Goal: Task Accomplishment & Management: Use online tool/utility

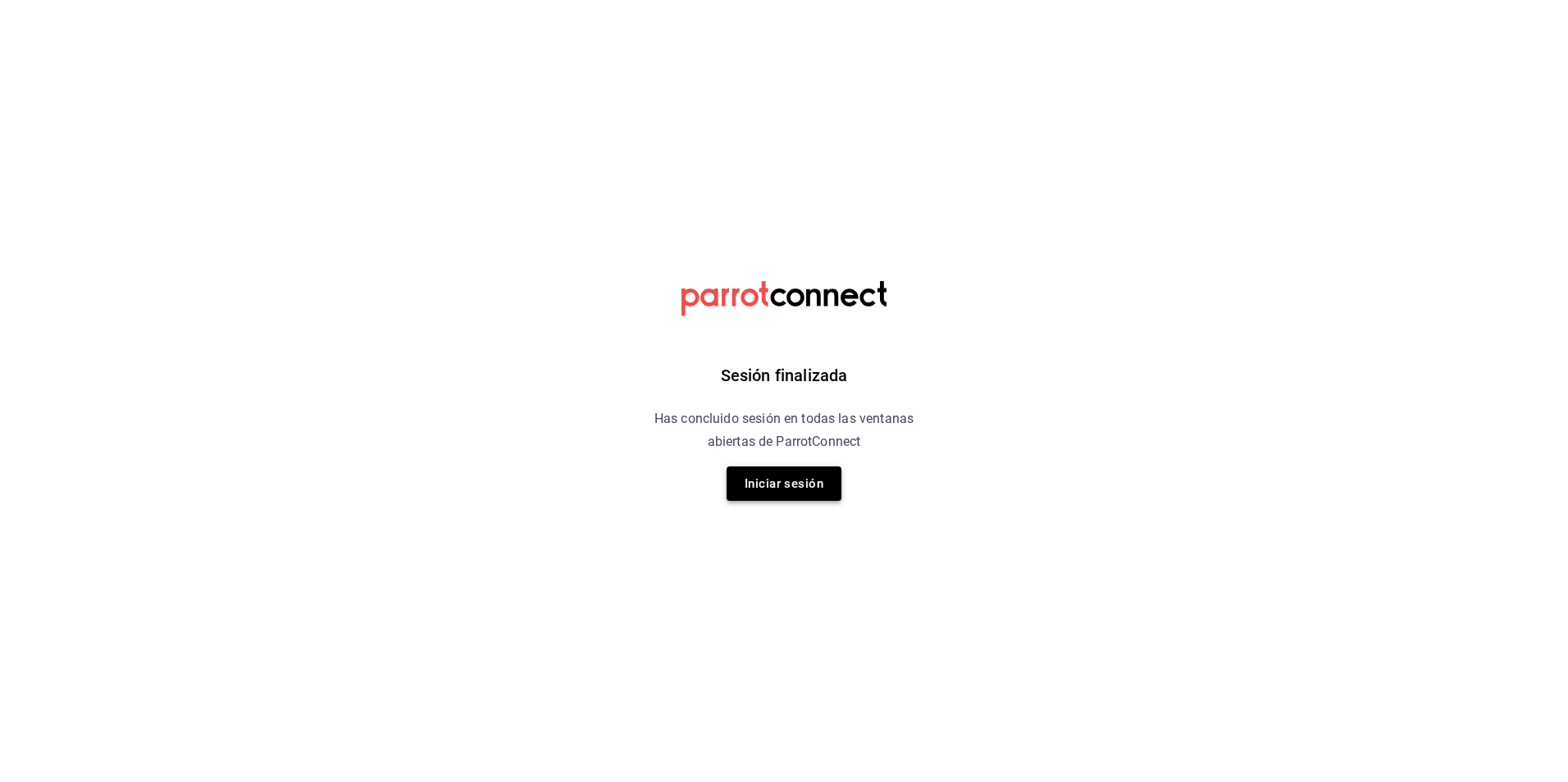
click at [774, 487] on button "Iniciar sesión" at bounding box center [783, 484] width 114 height 34
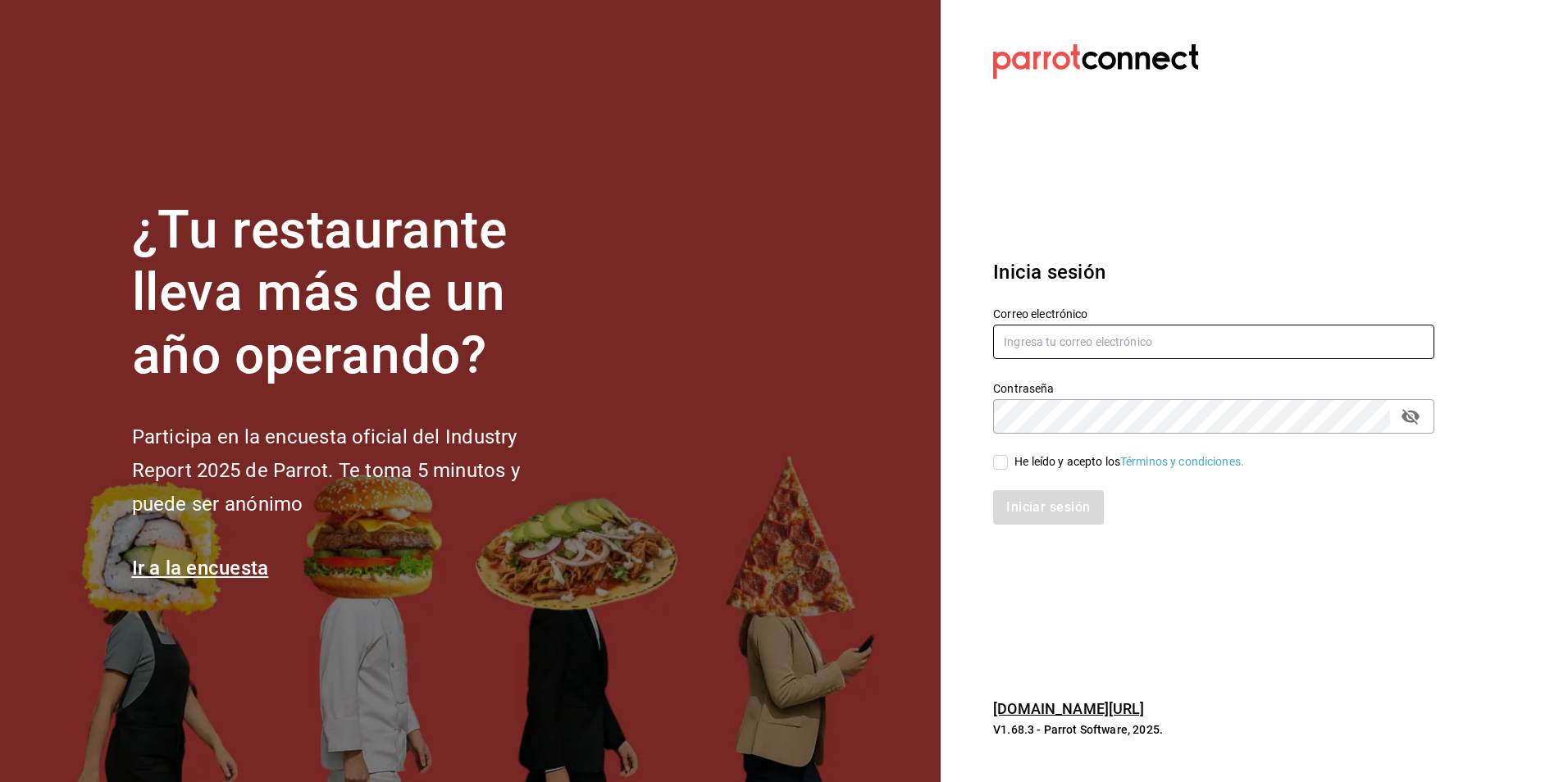
type input "antonio.hernandez@grupocosteno.com"
click at [1004, 463] on input "He leído y acepto los Términos y condiciones." at bounding box center [1000, 462] width 14 height 14
checkbox input "true"
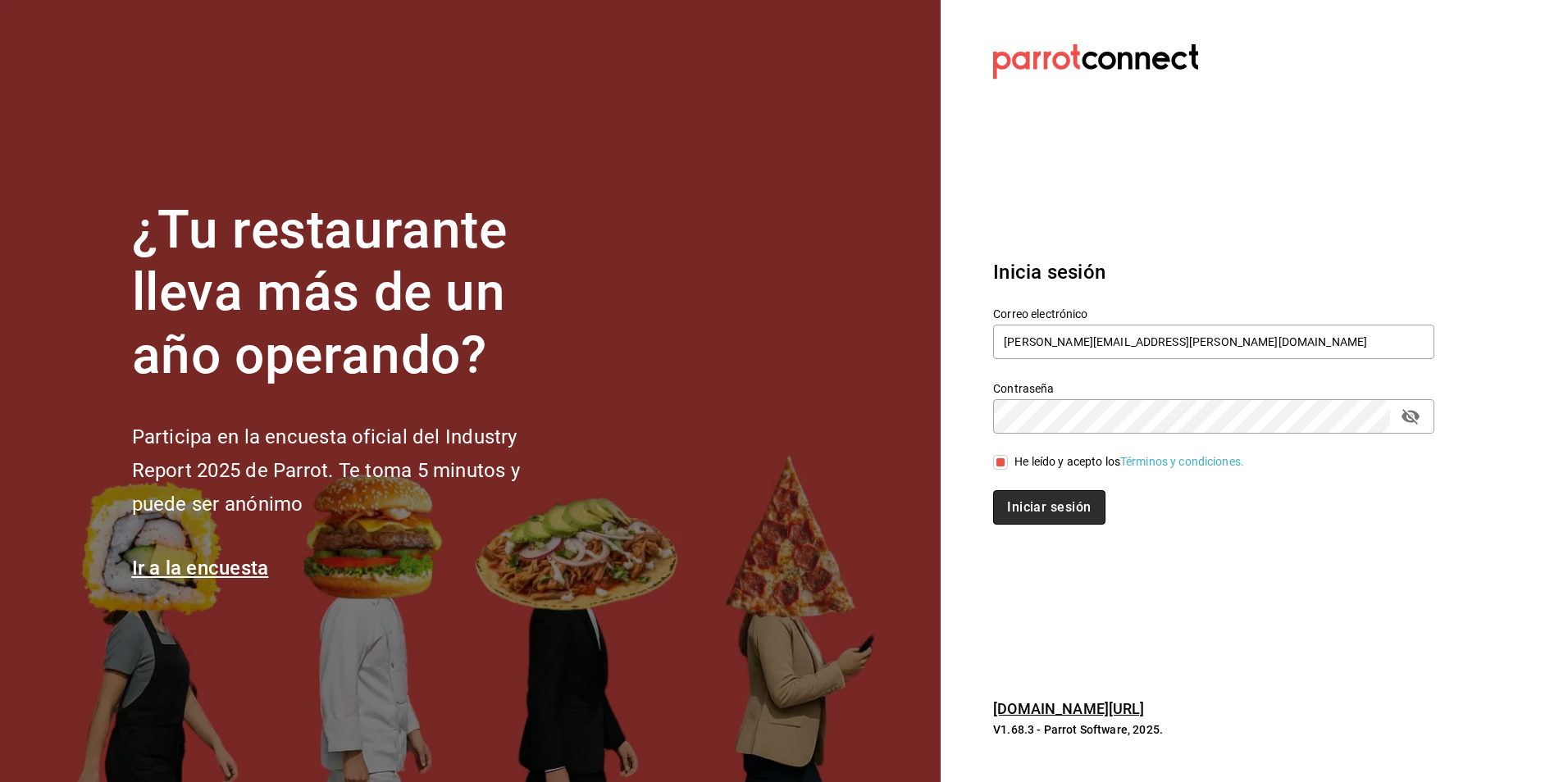
click at [1026, 505] on button "Iniciar sesión" at bounding box center [1049, 507] width 112 height 34
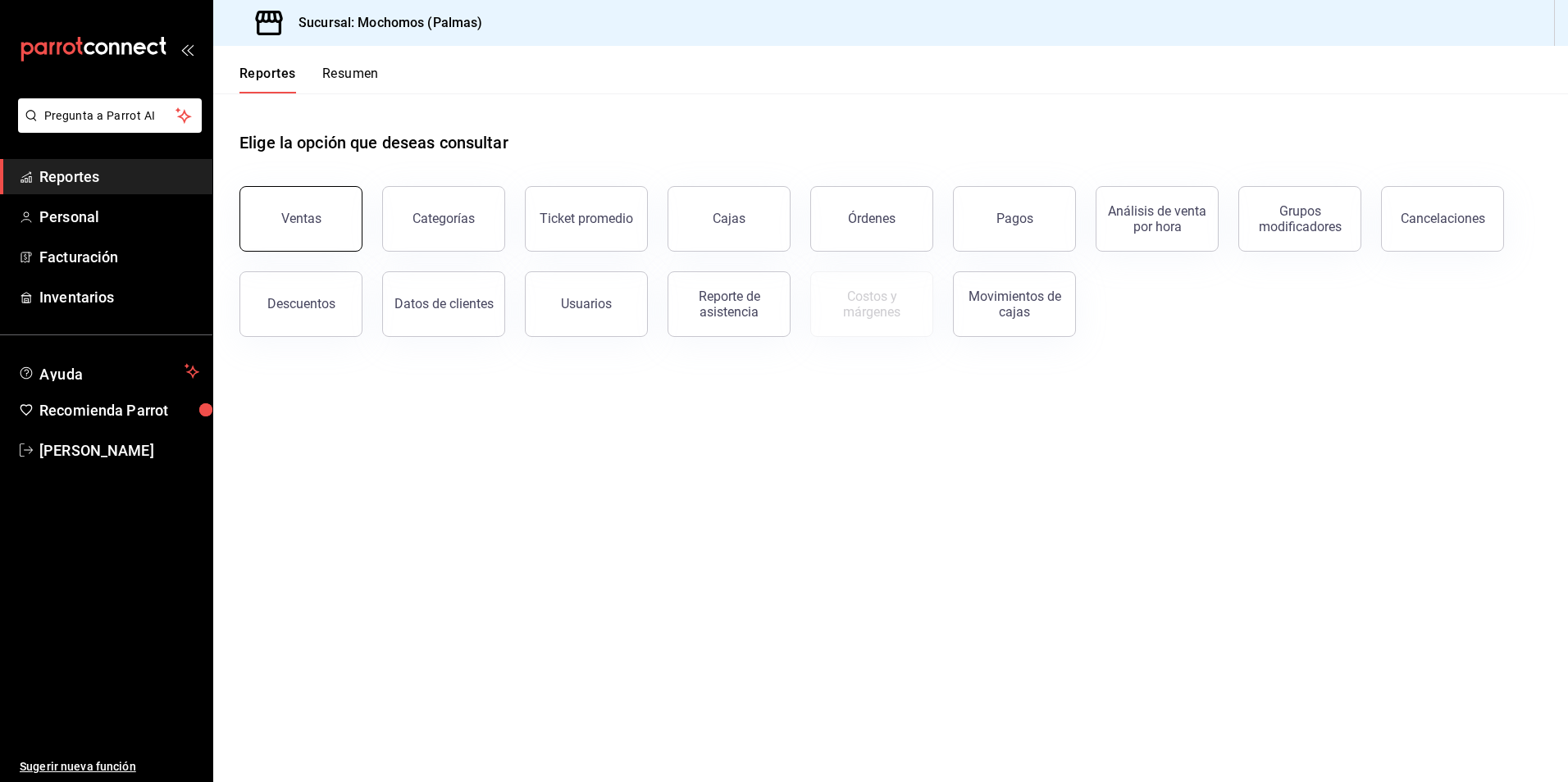
click at [289, 207] on button "Ventas" at bounding box center [301, 219] width 123 height 66
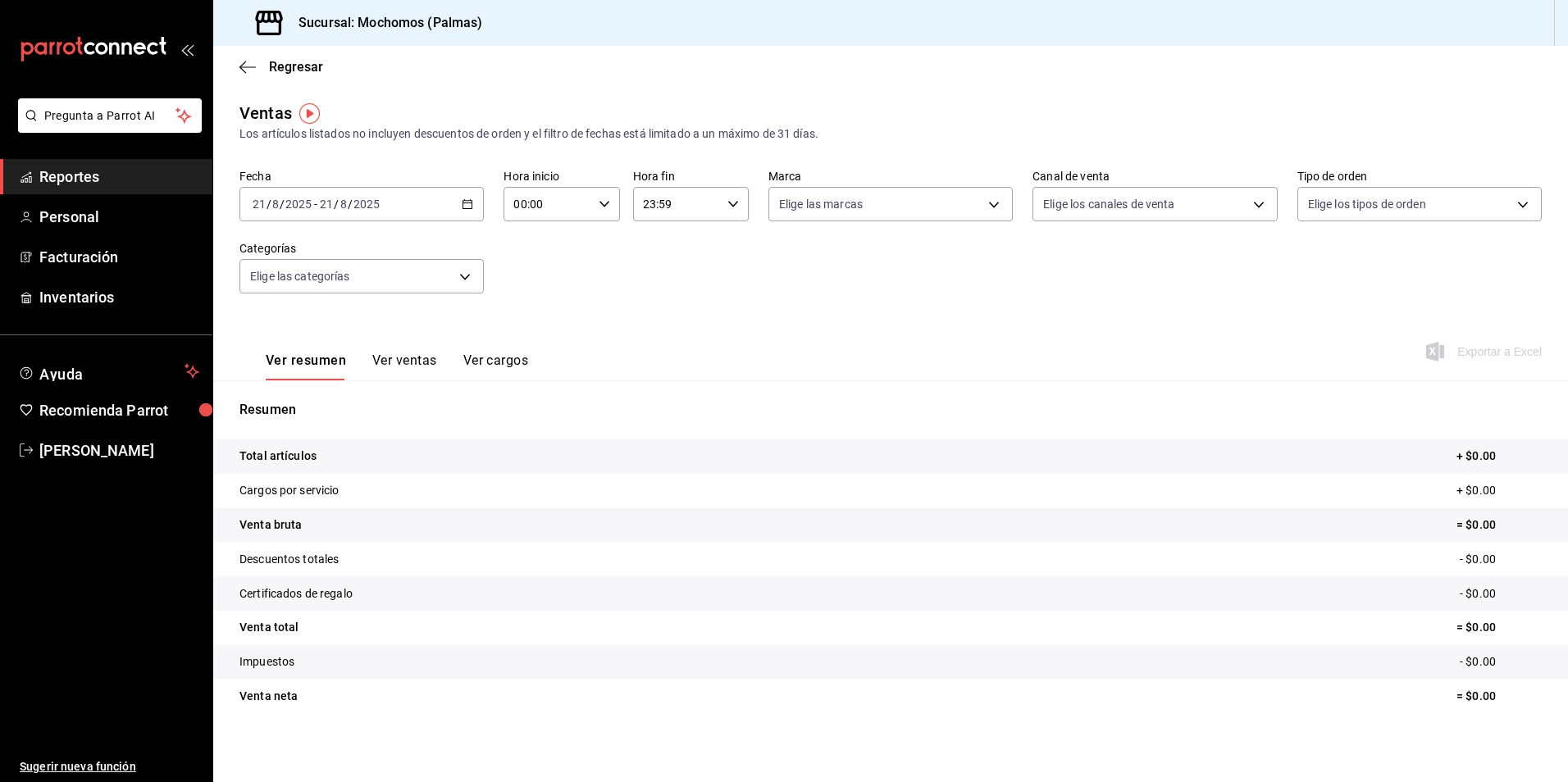
click at [471, 204] on div "[DATE] [DATE] - [DATE] [DATE]" at bounding box center [361, 205] width 244 height 34
click at [295, 397] on span "Rango de fechas" at bounding box center [316, 401] width 127 height 17
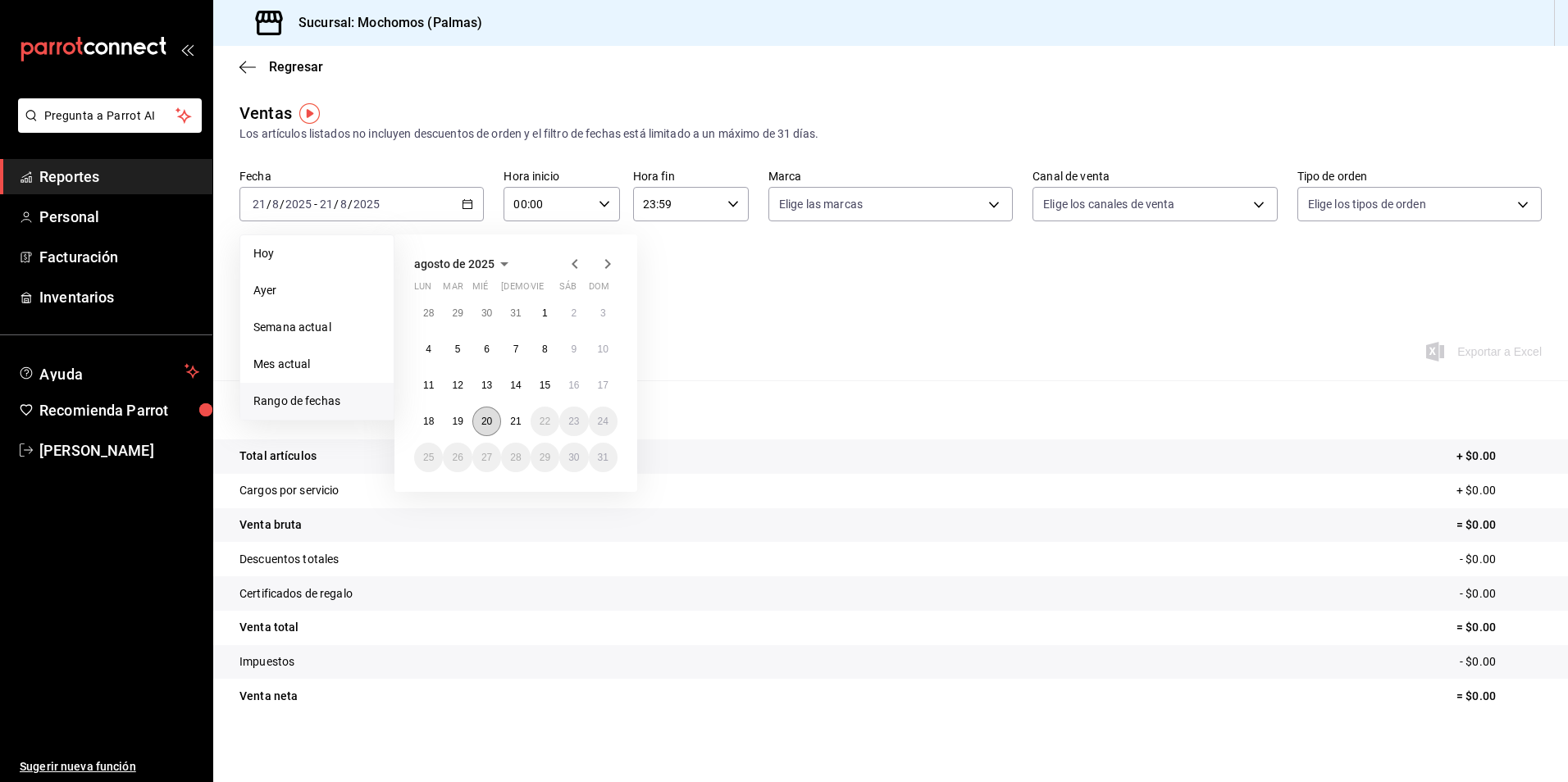
click at [486, 416] on abbr "20" at bounding box center [487, 421] width 11 height 12
click at [515, 416] on abbr "21" at bounding box center [515, 421] width 11 height 12
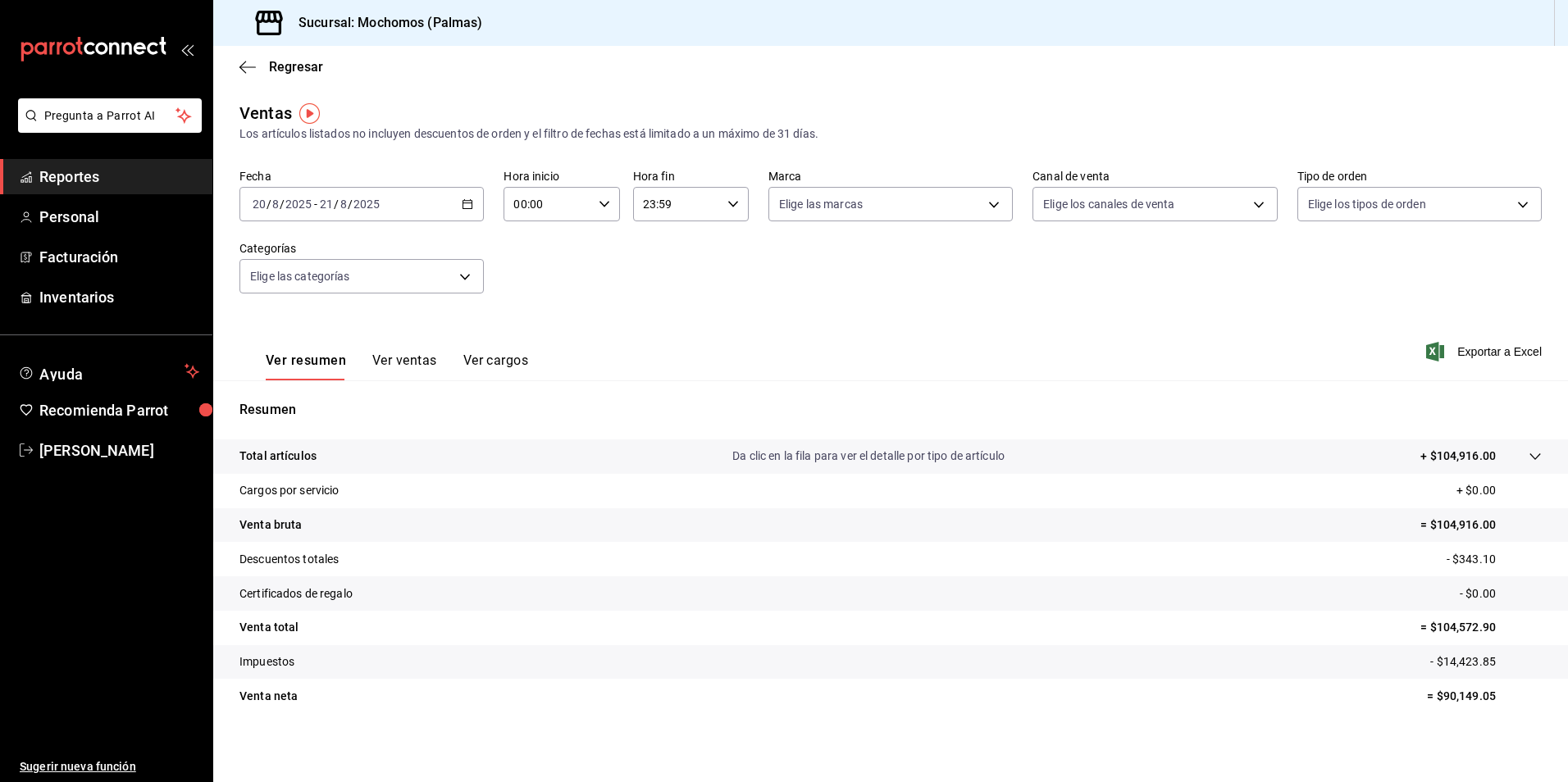
click at [606, 208] on div "00:00 Hora inicio" at bounding box center [561, 205] width 115 height 34
click at [725, 318] on div at bounding box center [784, 391] width 1568 height 782
click at [981, 214] on body "Pregunta a Parrot AI Reportes Personal Facturación Inventarios Ayuda Recomienda…" at bounding box center [784, 391] width 1568 height 782
click at [776, 323] on input "checkbox" at bounding box center [781, 323] width 14 height 14
checkbox input "true"
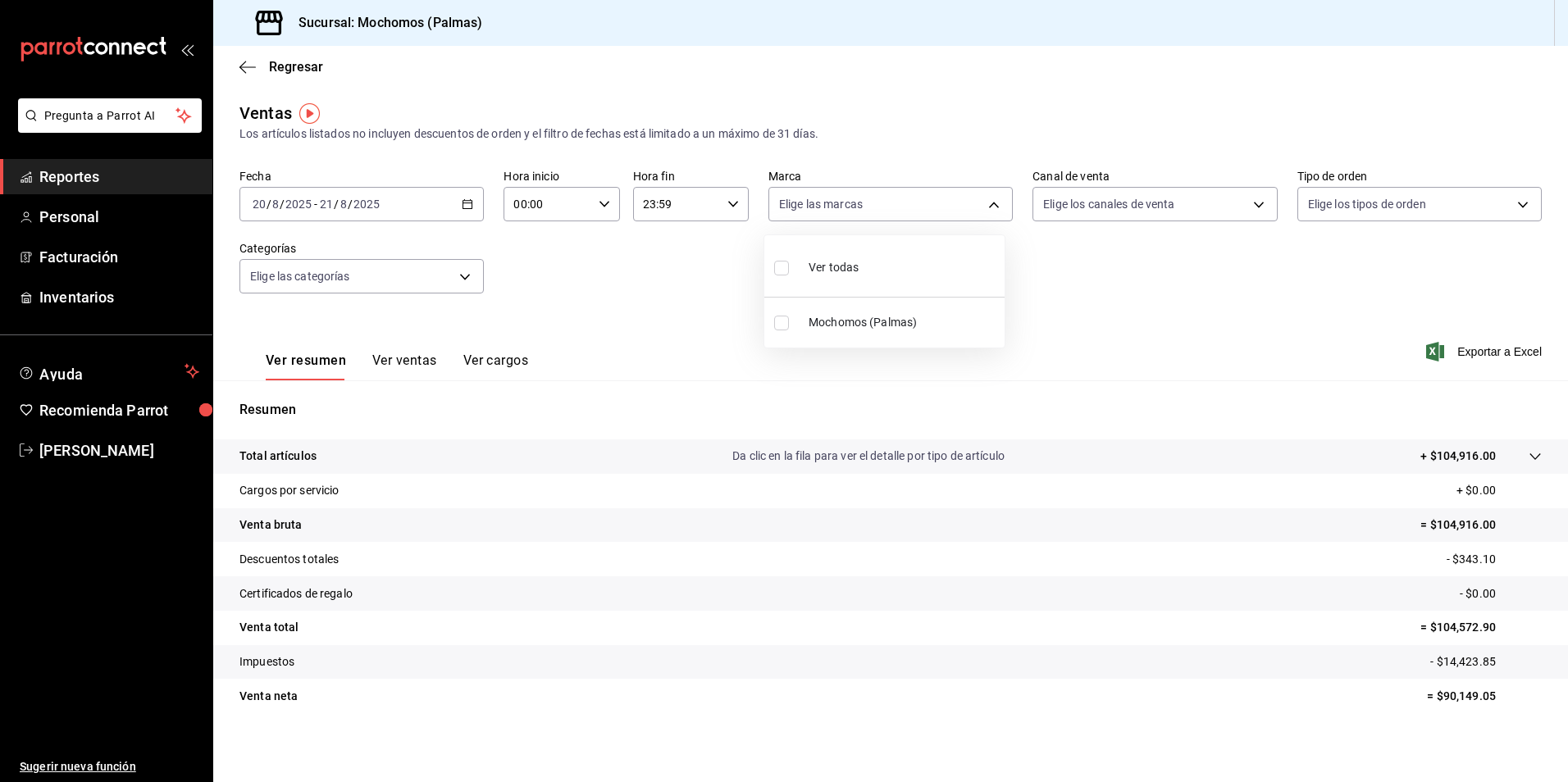
type input "70f98016-ab90-4f26-81e6-ab4884d8d8a0"
checkbox input "true"
click at [1146, 199] on div at bounding box center [784, 391] width 1568 height 782
click at [1227, 210] on body "Pregunta a Parrot AI Reportes Personal Facturación Inventarios Ayuda Recomienda…" at bounding box center [784, 391] width 1568 height 782
click at [1039, 268] on input "checkbox" at bounding box center [1043, 268] width 14 height 14
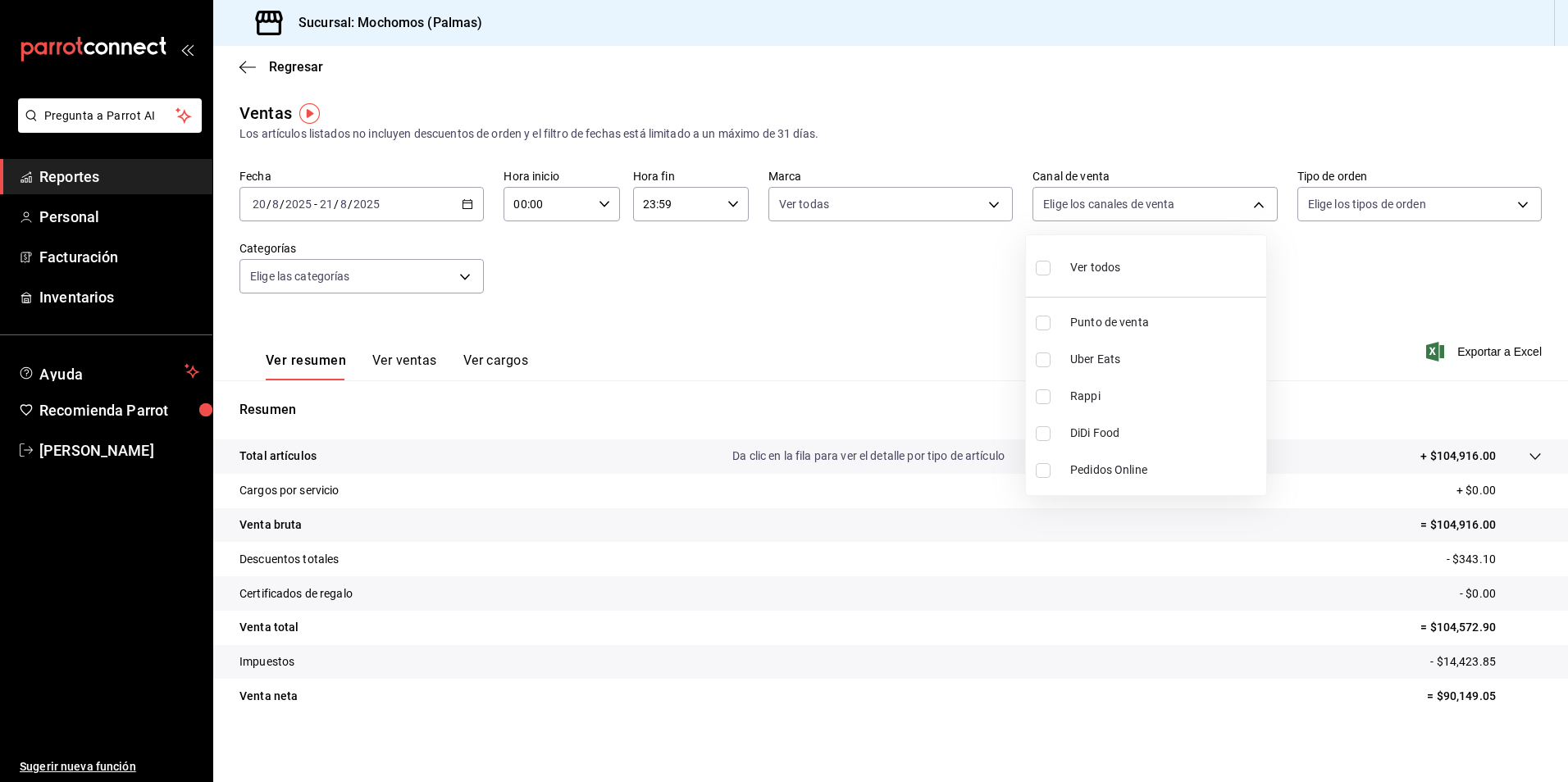
checkbox input "true"
type input "PARROT,UBER_EATS,RAPPI,DIDI_FOOD,ONLINE"
checkbox input "true"
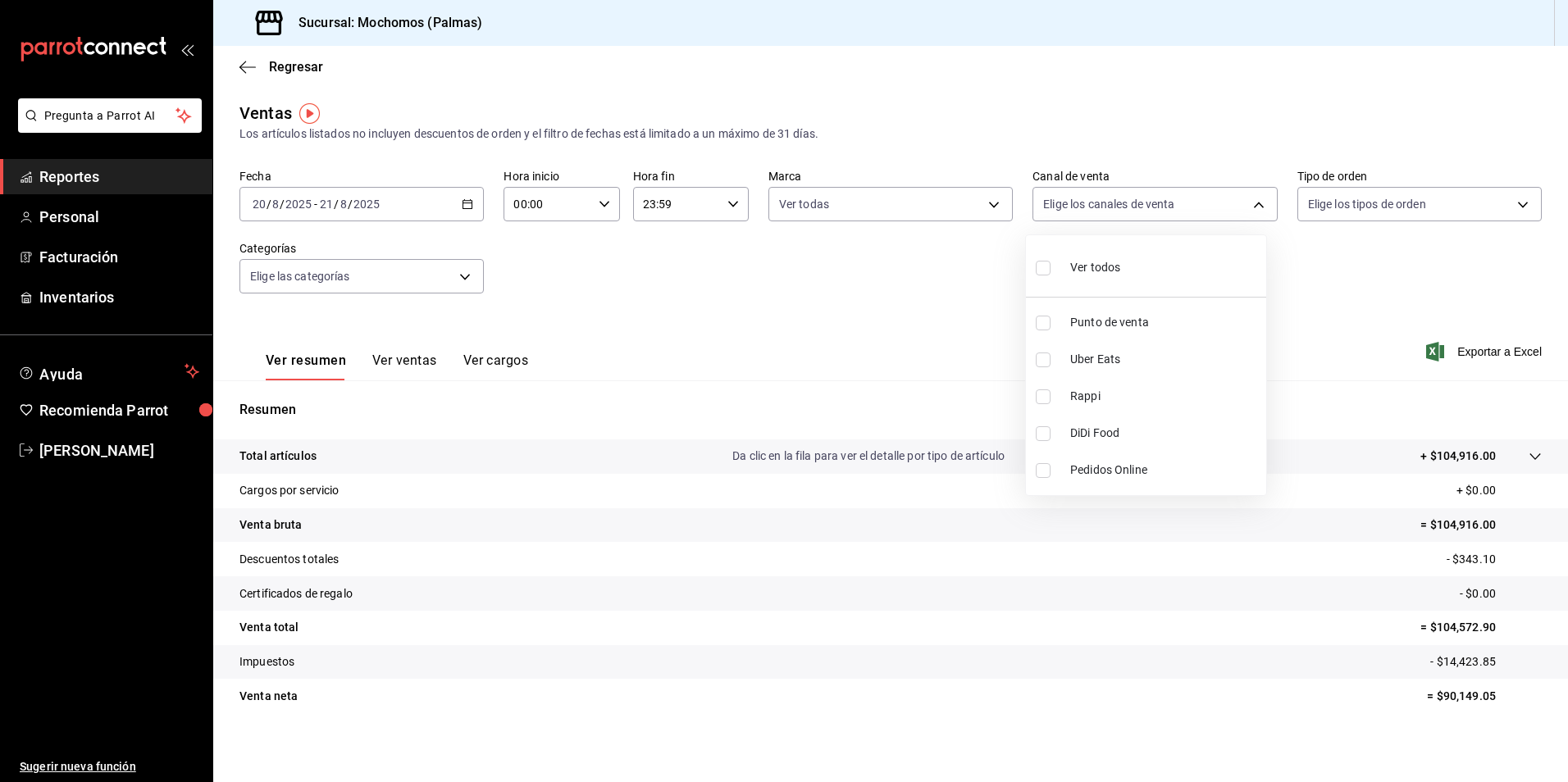
checkbox input "true"
click at [1400, 208] on div at bounding box center [784, 391] width 1568 height 782
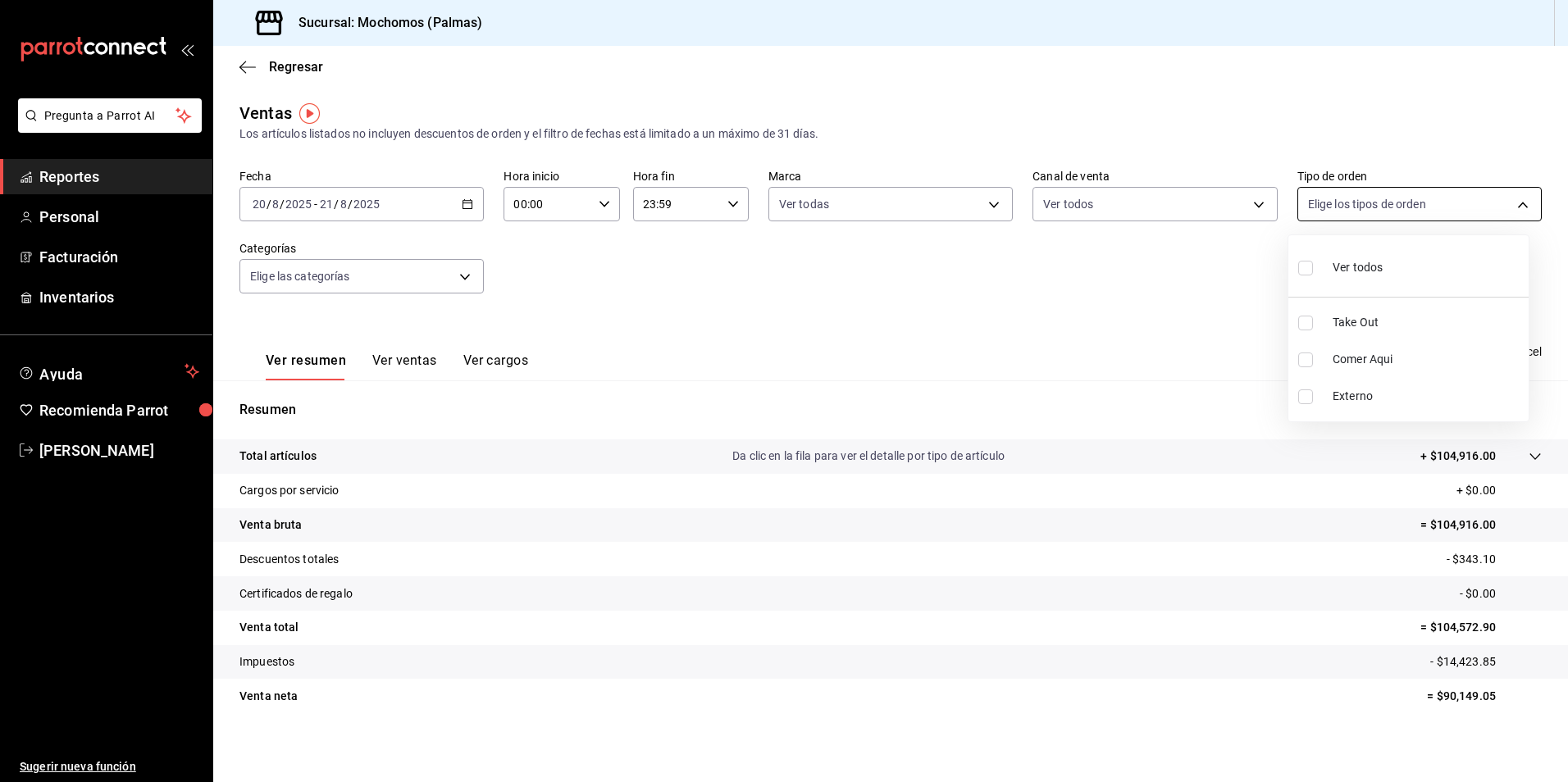
click at [1400, 207] on body "Pregunta a Parrot AI Reportes Personal Facturación Inventarios Ayuda Recomienda…" at bounding box center [784, 391] width 1568 height 782
click at [1302, 264] on input "checkbox" at bounding box center [1306, 268] width 14 height 14
checkbox input "true"
type input "1406dacc-122d-474b-a961-72adf1b142d8,23052771-8e1b-43e3-b7da-1a661d939937,EXTER…"
checkbox input "true"
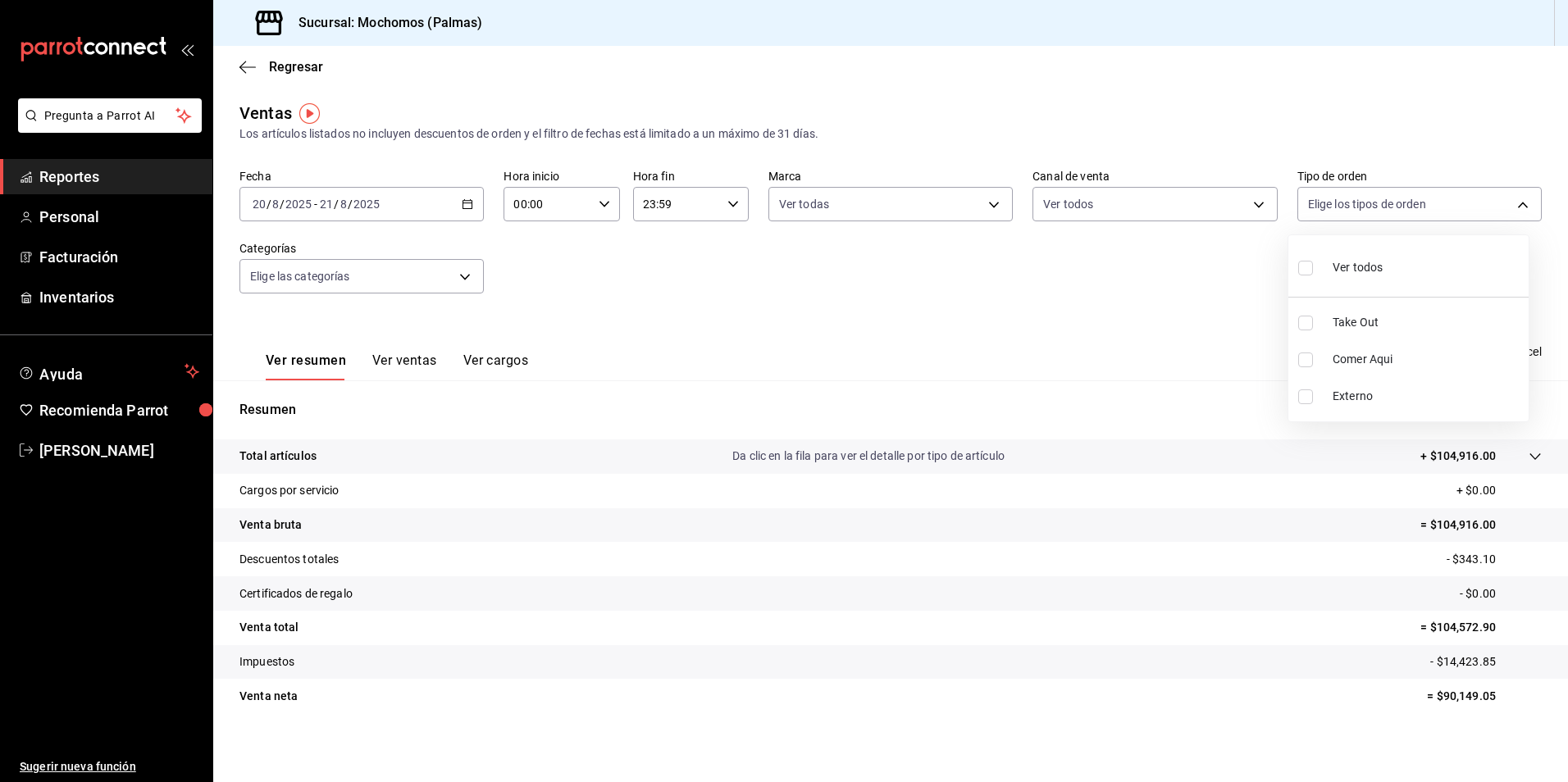
checkbox input "true"
click at [387, 269] on div at bounding box center [784, 391] width 1568 height 782
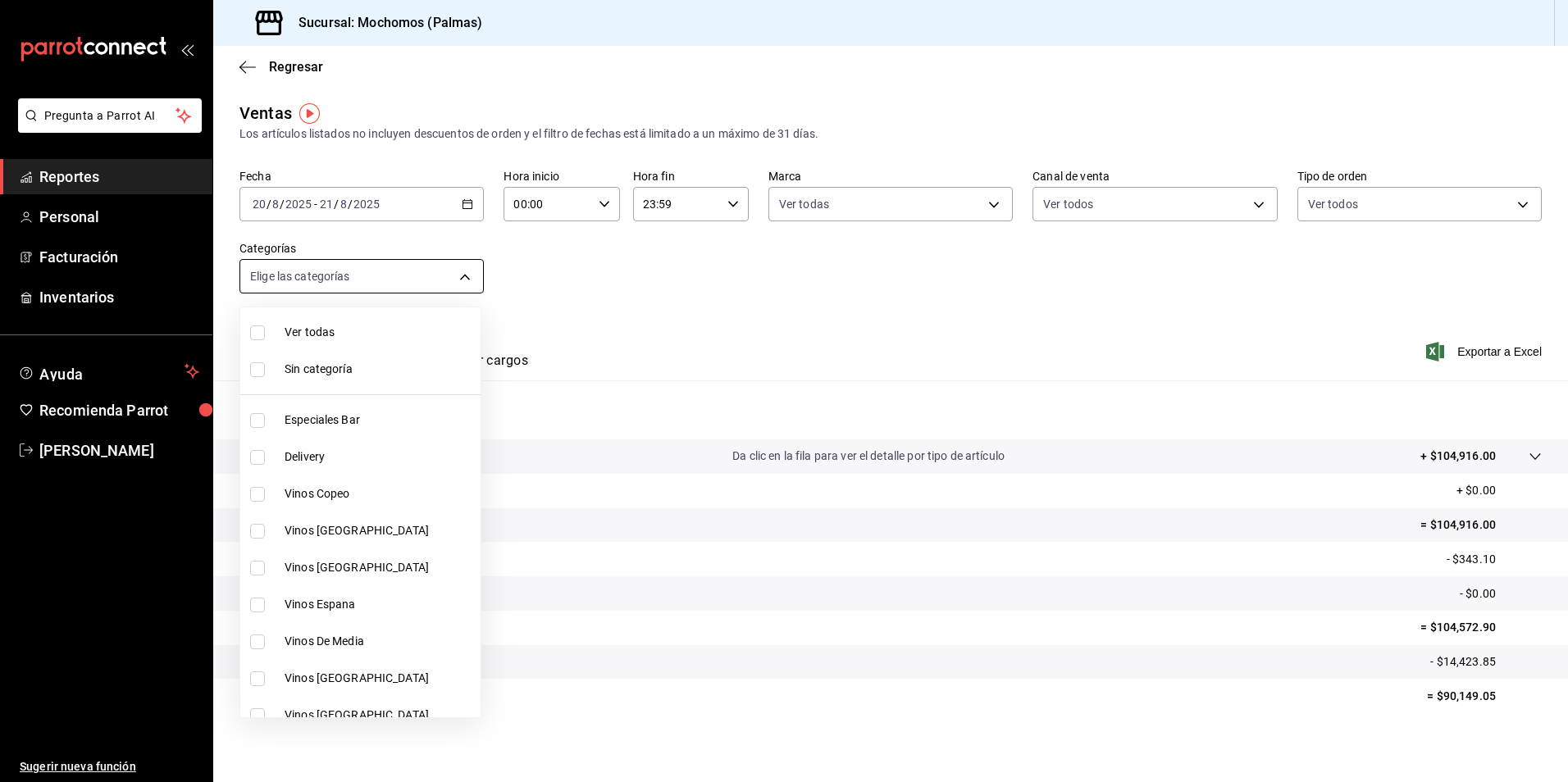
click at [454, 279] on body "Pregunta a Parrot AI Reportes Personal Facturación Inventarios Ayuda Recomienda…" at bounding box center [784, 391] width 1568 height 782
click at [259, 335] on input "checkbox" at bounding box center [258, 332] width 14 height 14
checkbox input "true"
type input "bf8485d7-e0cc-45c4-ab71-007f8ecc3e56,b9965cb2-92ec-4840-853f-0e08f184e216,7b542…"
checkbox input "true"
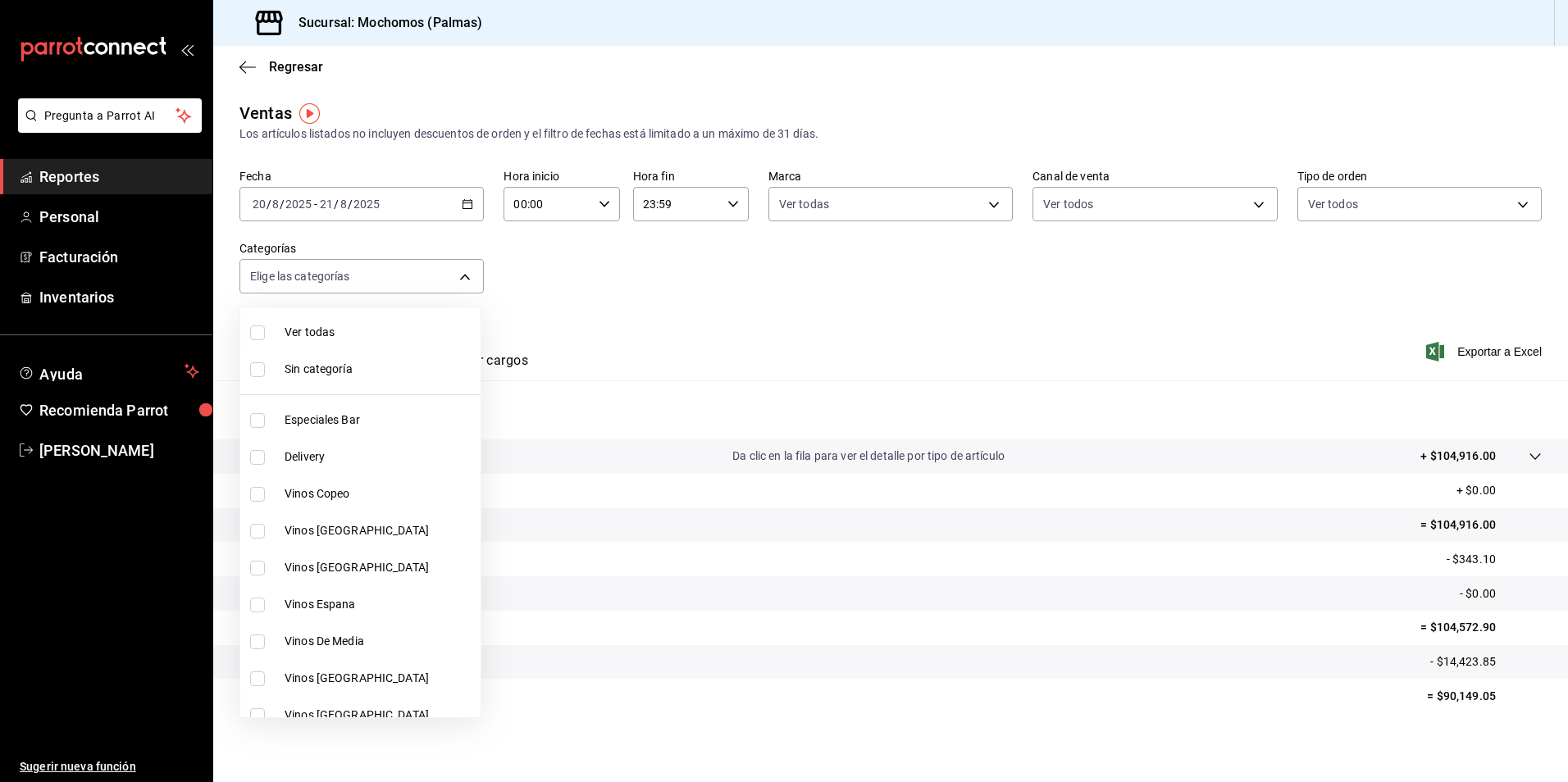
checkbox input "true"
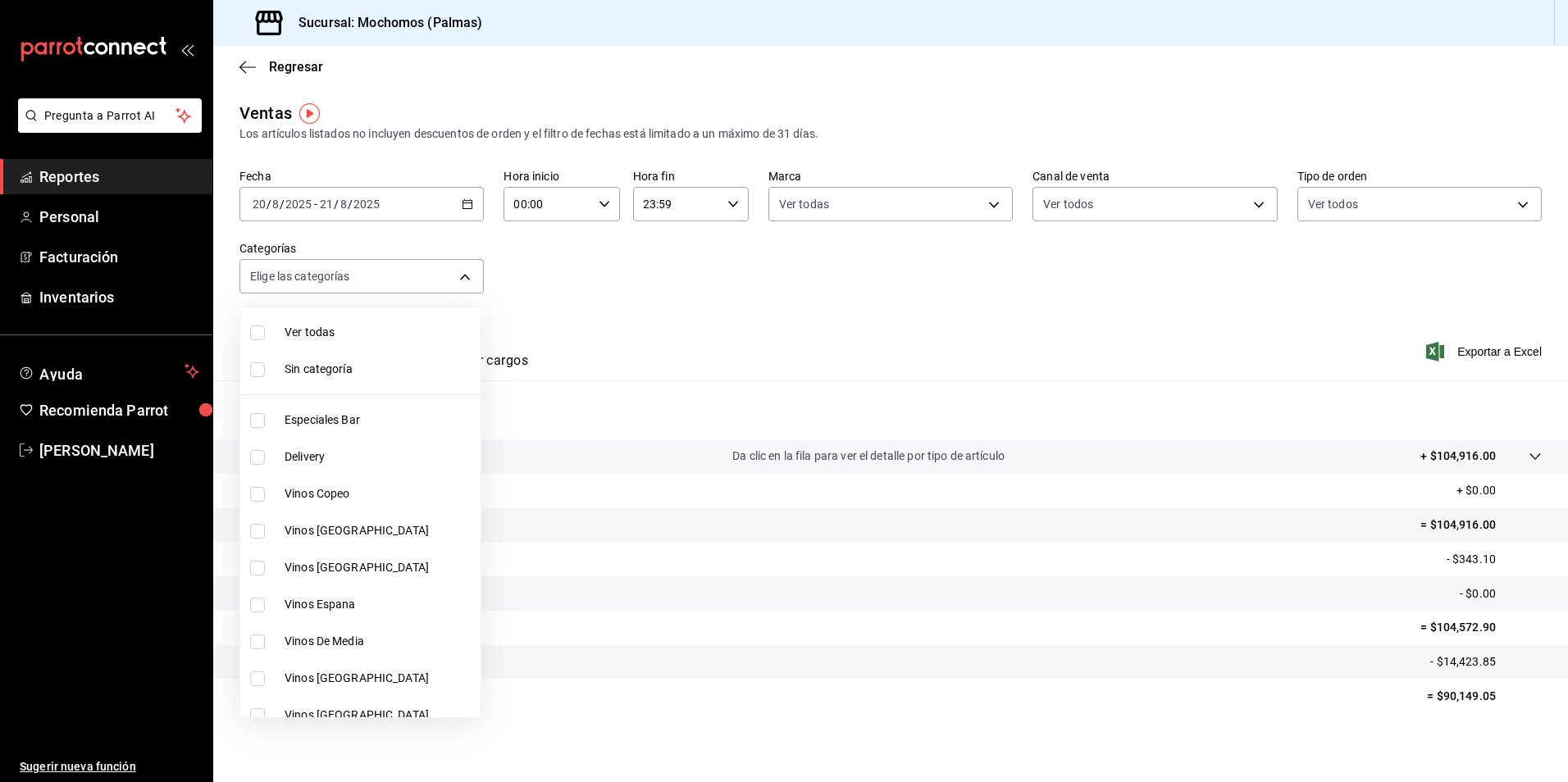
checkbox input "true"
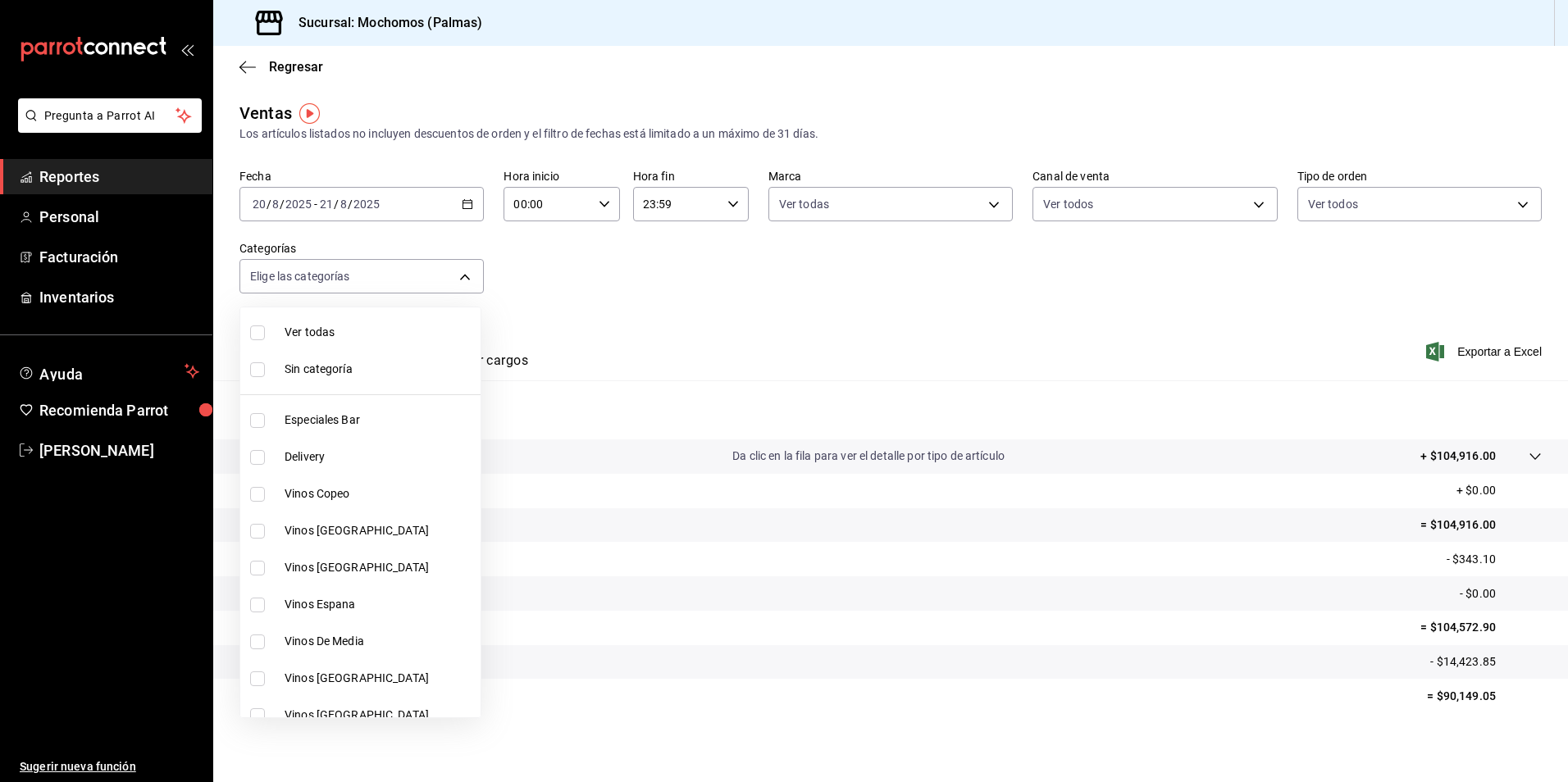
checkbox input "true"
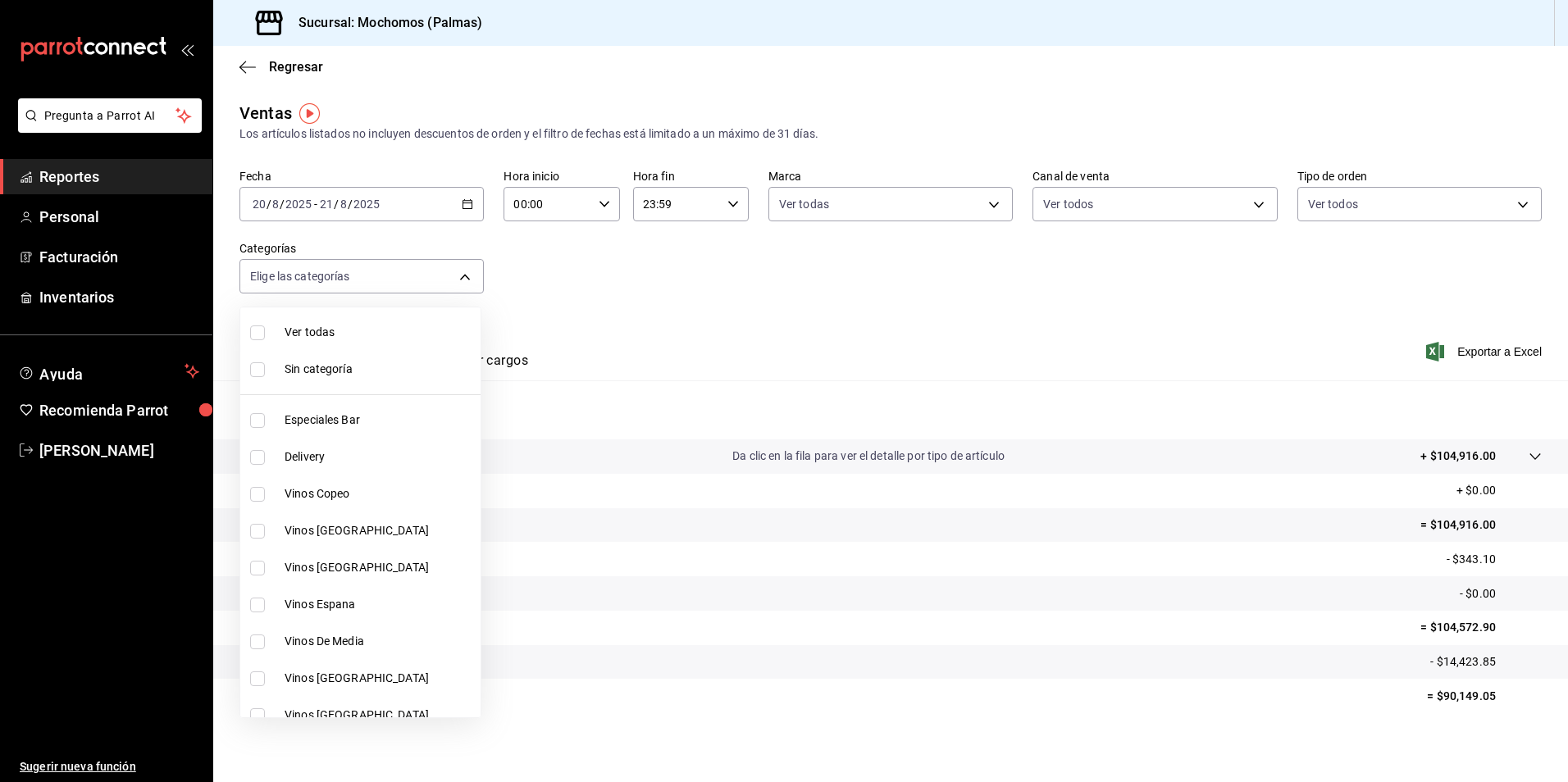
checkbox input "true"
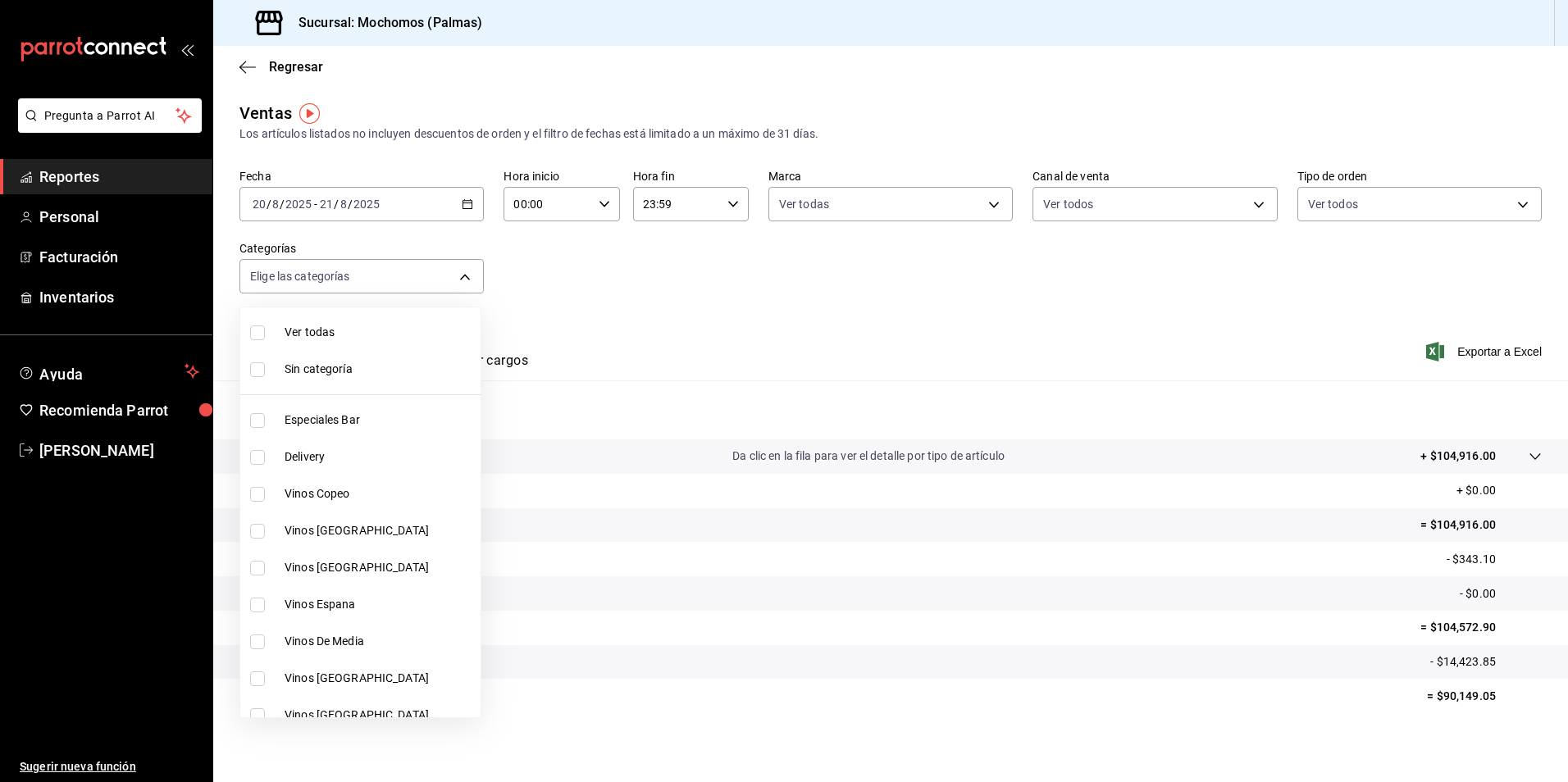
checkbox input "true"
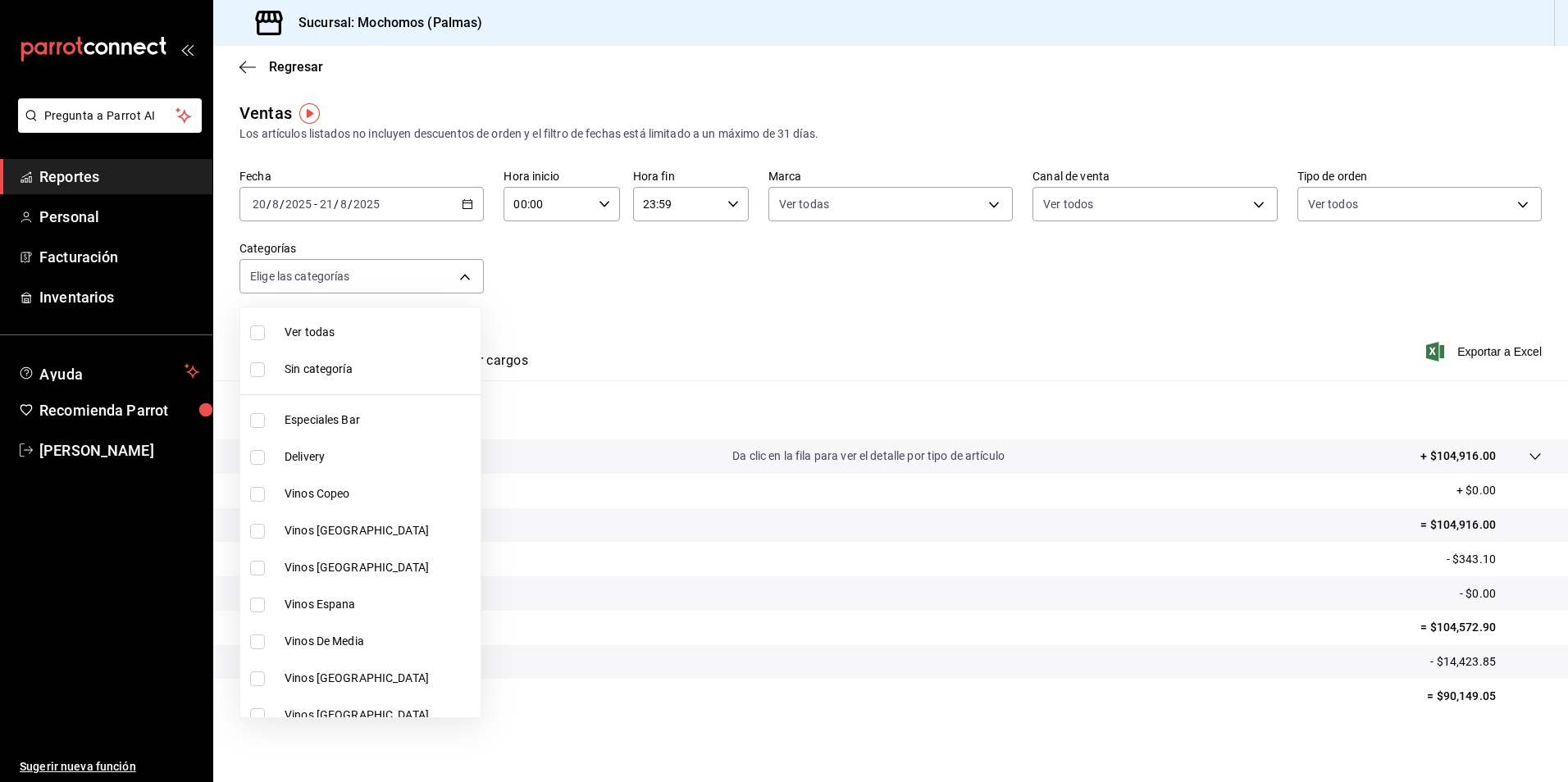
checkbox input "true"
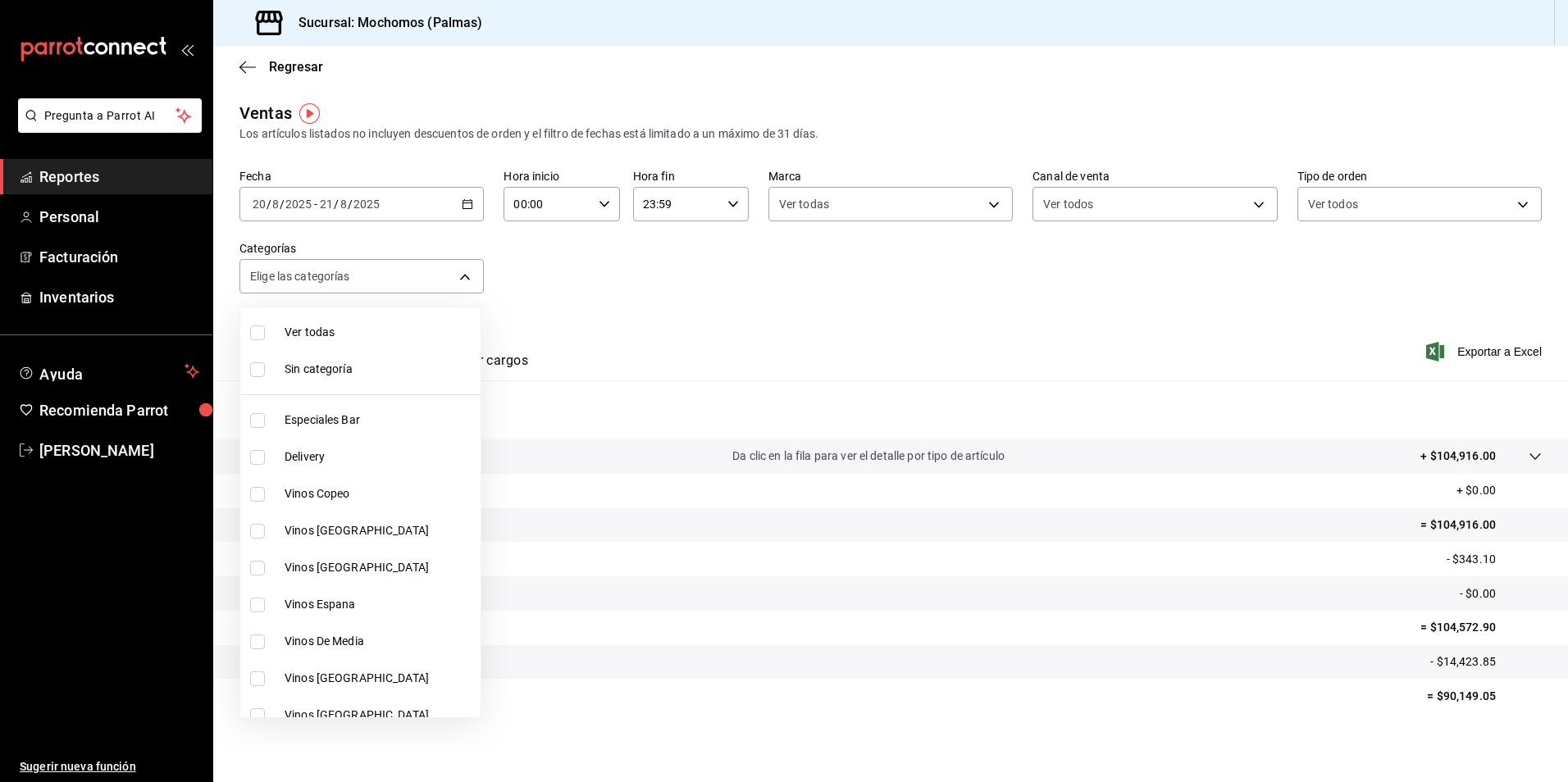
checkbox input "true"
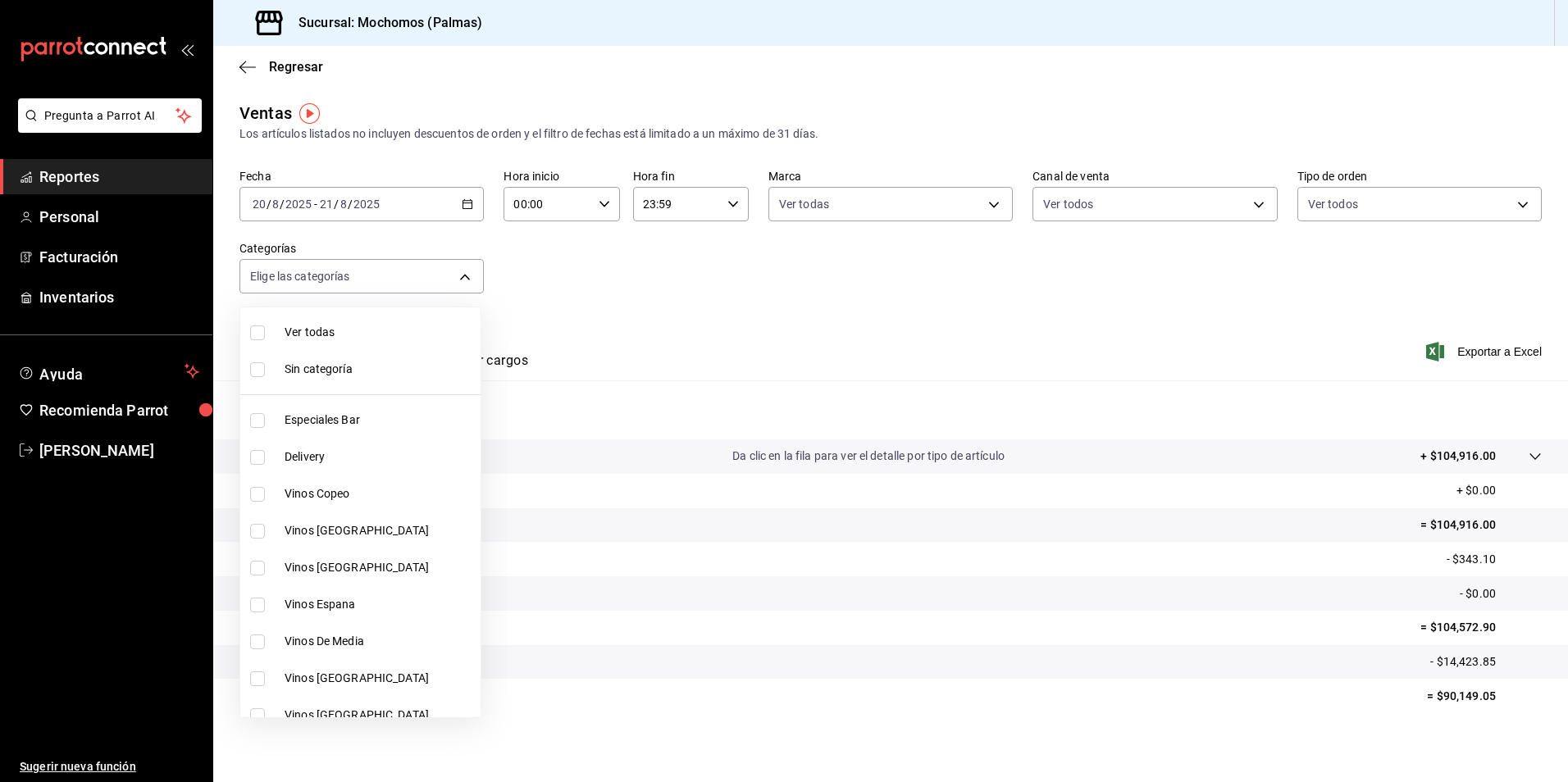
checkbox input "true"
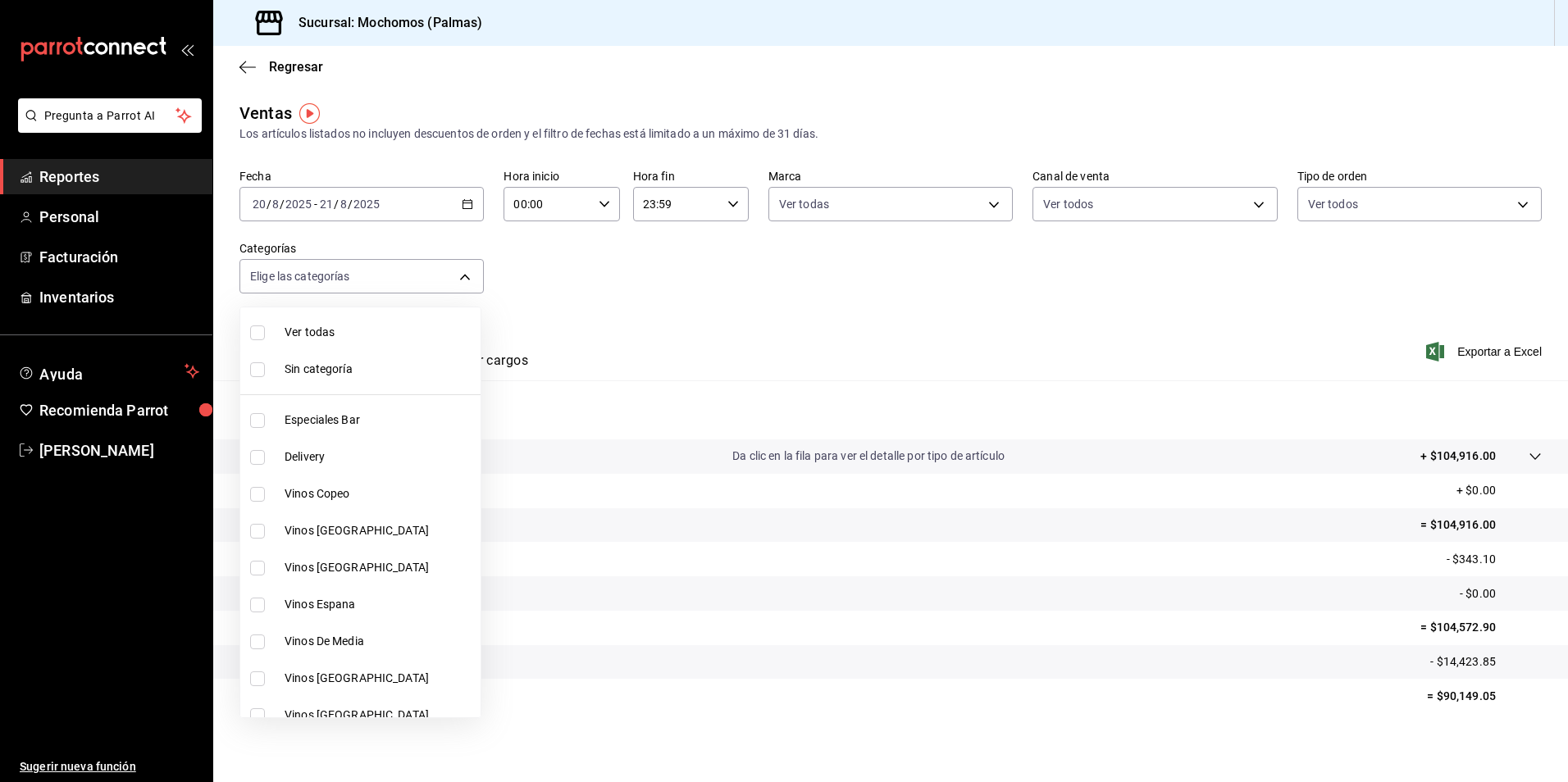
checkbox input "true"
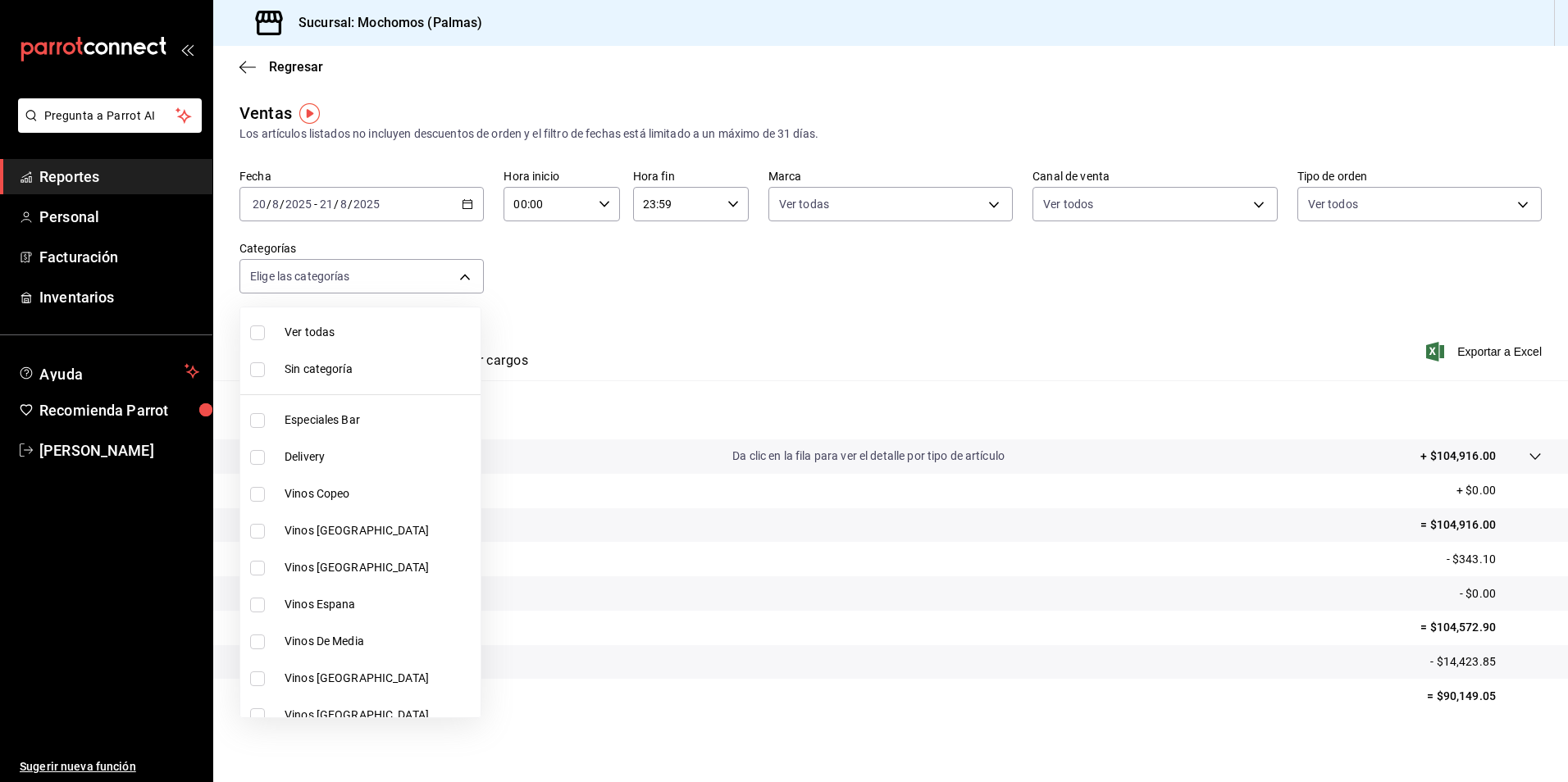
checkbox input "true"
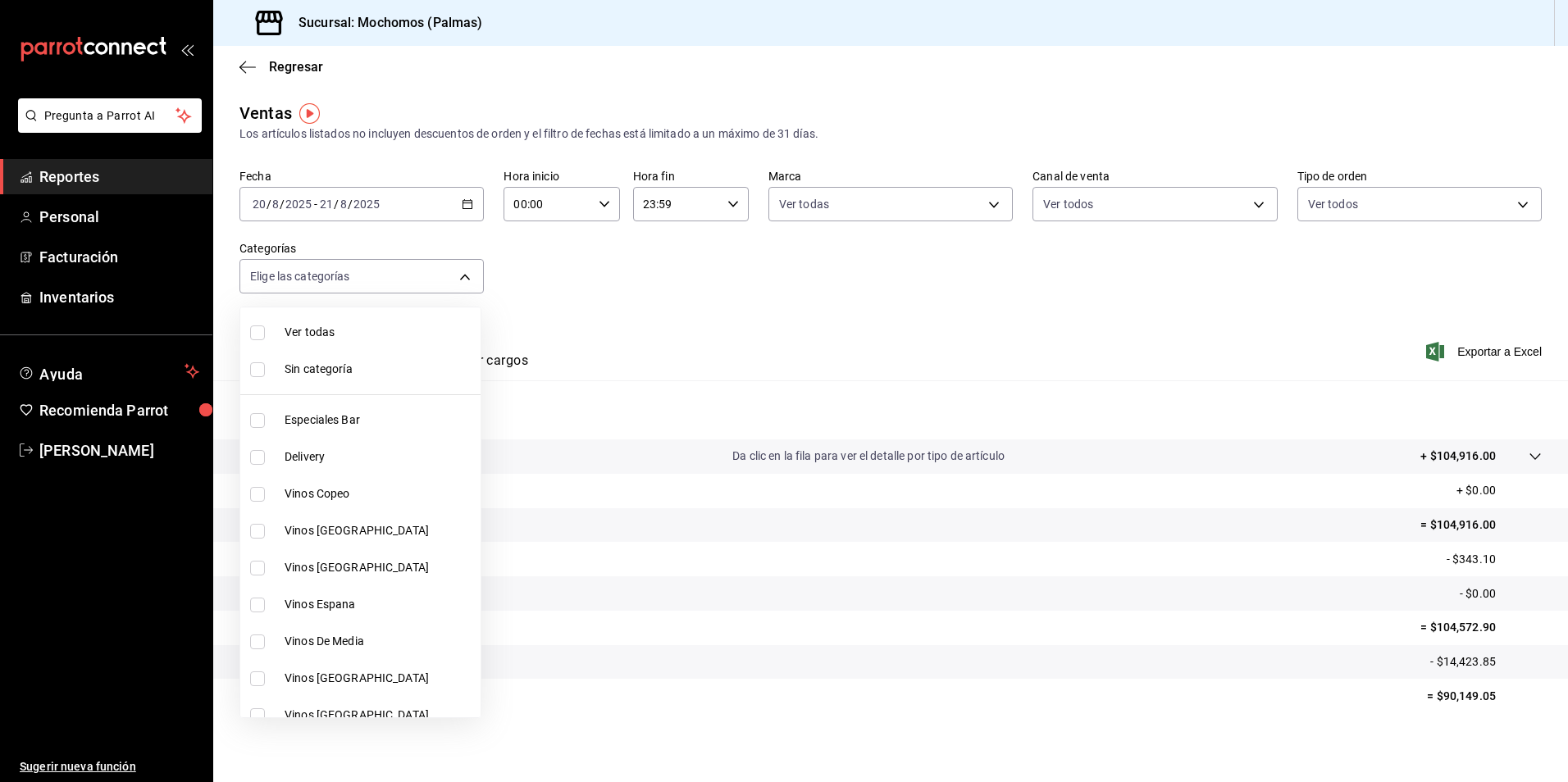
checkbox input "true"
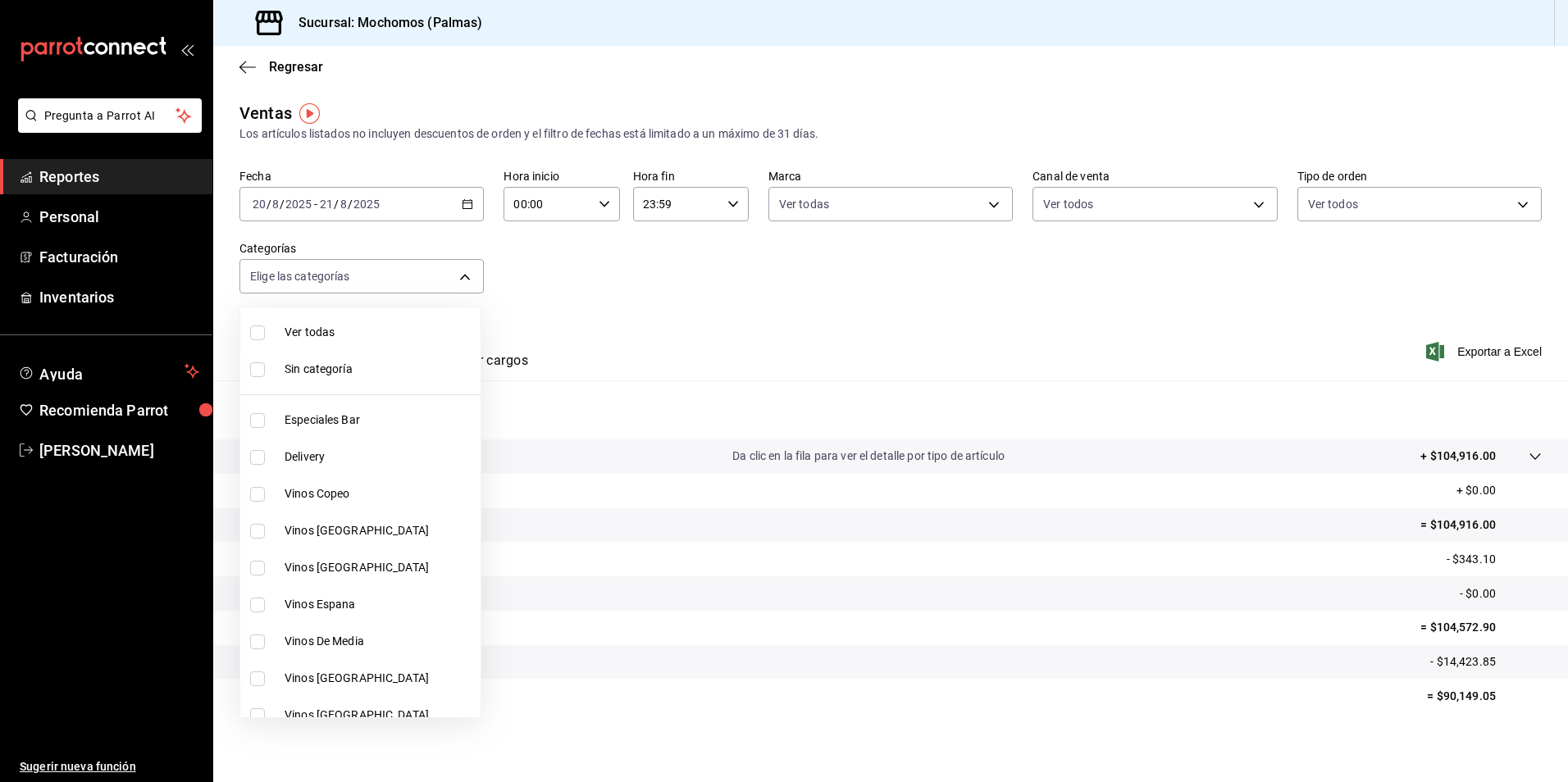
checkbox input "true"
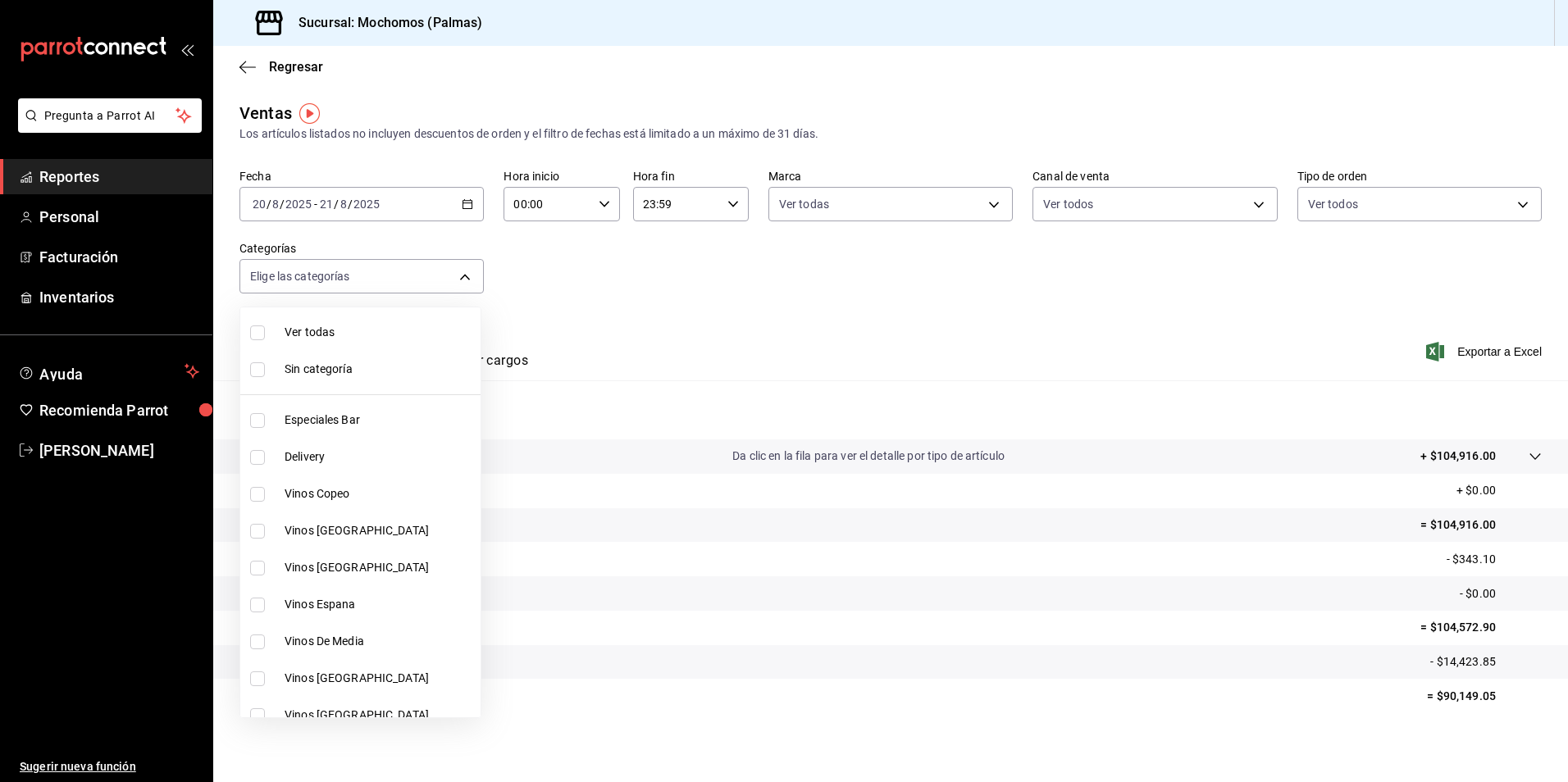
checkbox input "true"
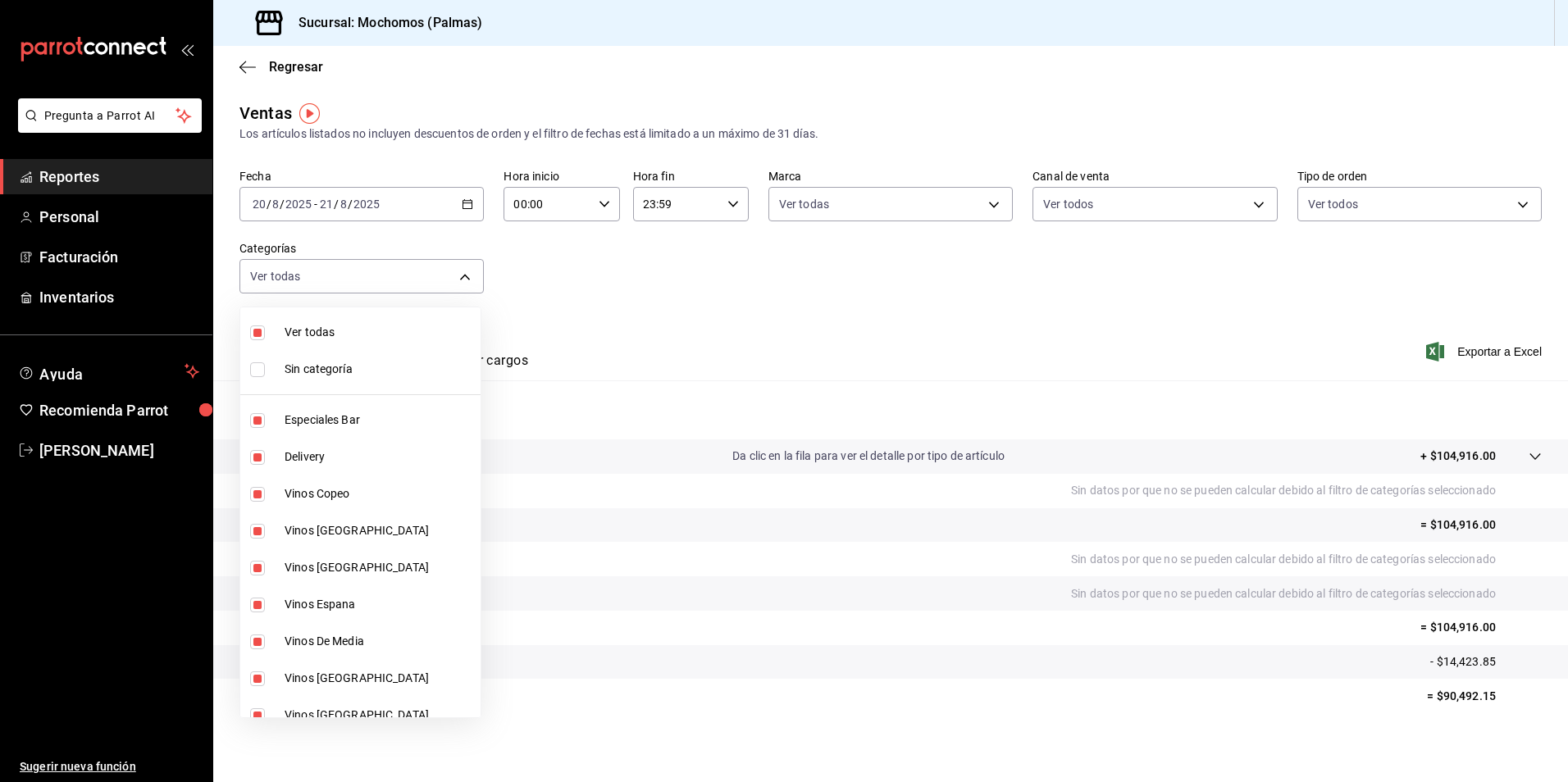
click at [866, 342] on div at bounding box center [784, 391] width 1568 height 782
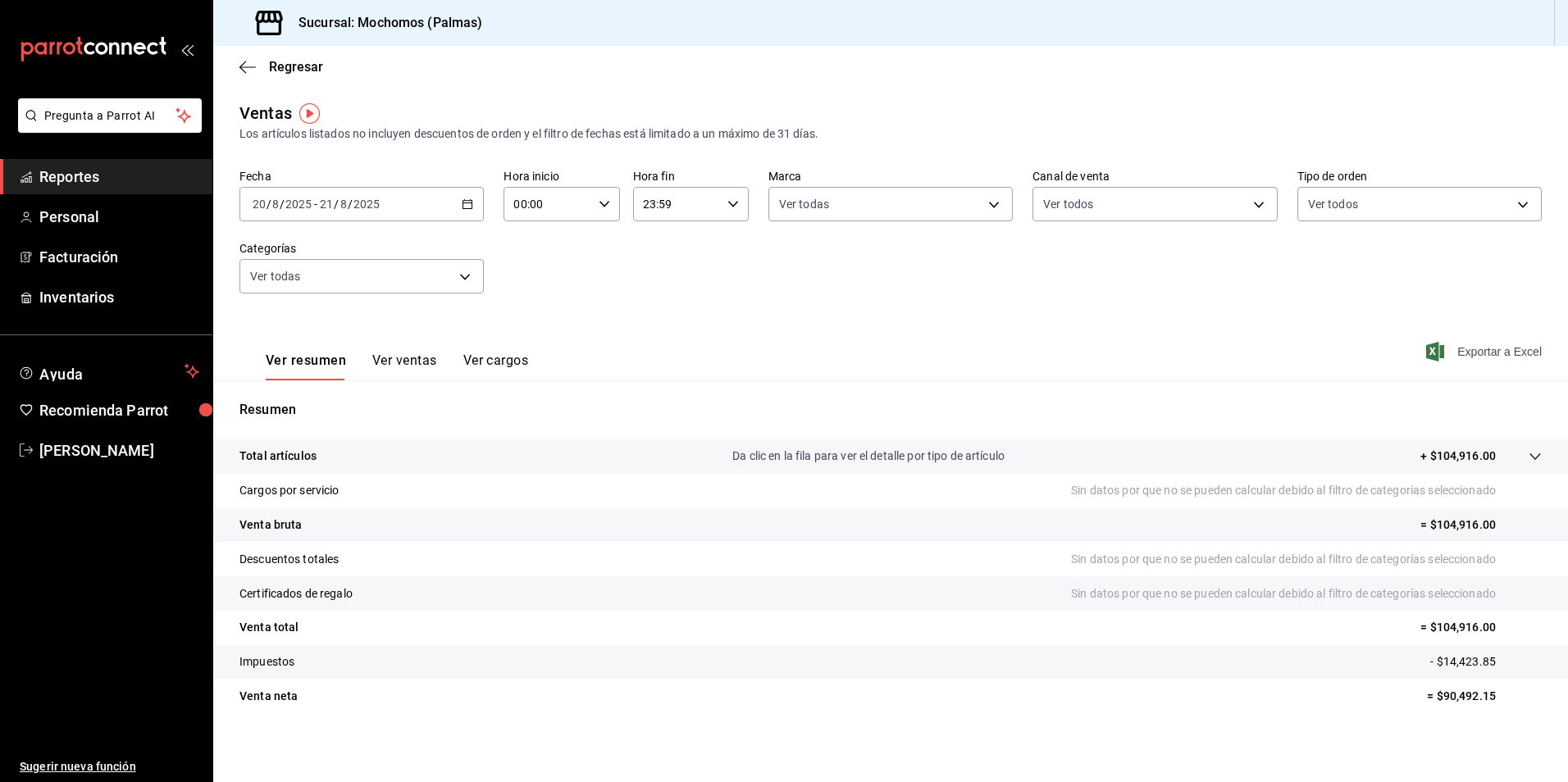
click at [1489, 355] on span "Exportar a Excel" at bounding box center [1485, 352] width 113 height 20
